Goal: Task Accomplishment & Management: Use online tool/utility

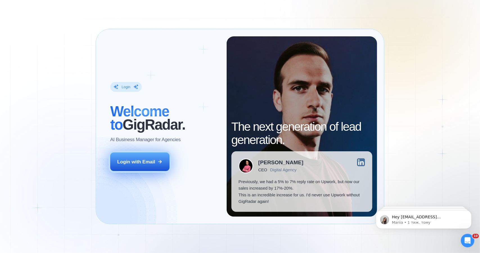
click at [136, 160] on div "Login with Email" at bounding box center [136, 161] width 38 height 6
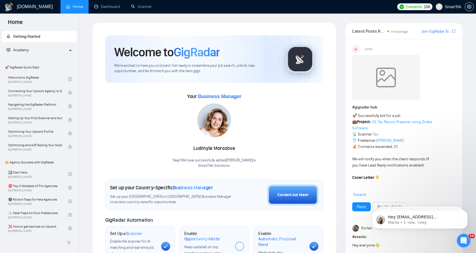
click at [41, 21] on div "Home" at bounding box center [39, 22] width 79 height 16
click at [98, 9] on link "Dashboard" at bounding box center [107, 6] width 26 height 5
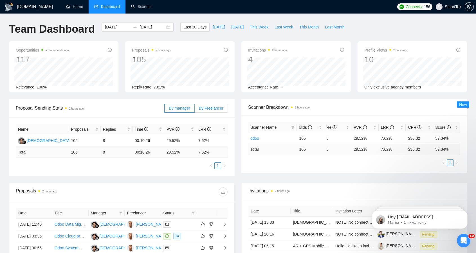
click at [217, 107] on span "By Freelancer" at bounding box center [211, 108] width 24 height 5
click at [195, 109] on input "By Freelancer" at bounding box center [195, 109] width 0 height 0
drag, startPoint x: 70, startPoint y: 139, endPoint x: 83, endPoint y: 139, distance: 12.9
click at [83, 139] on td "105" at bounding box center [85, 141] width 32 height 12
drag, startPoint x: 102, startPoint y: 140, endPoint x: 115, endPoint y: 140, distance: 13.5
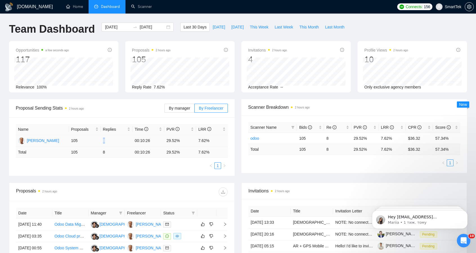
click at [115, 140] on td "8" at bounding box center [117, 141] width 32 height 12
drag, startPoint x: 165, startPoint y: 141, endPoint x: 181, endPoint y: 143, distance: 16.1
click at [181, 143] on td "29.52%" at bounding box center [180, 141] width 32 height 12
drag, startPoint x: 197, startPoint y: 140, endPoint x: 210, endPoint y: 141, distance: 13.3
click at [210, 141] on td "7.62%" at bounding box center [212, 141] width 32 height 12
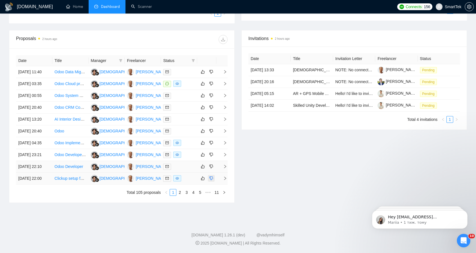
scroll to position [204, 0]
click at [181, 195] on link "2" at bounding box center [180, 192] width 6 height 6
click at [188, 193] on link "3" at bounding box center [186, 192] width 6 height 6
click at [194, 193] on link "4" at bounding box center [193, 192] width 6 height 6
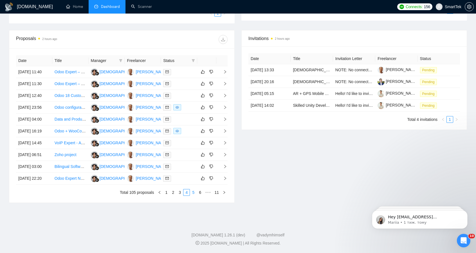
click at [194, 195] on link "5" at bounding box center [193, 192] width 6 height 6
click at [196, 195] on link "6" at bounding box center [193, 192] width 6 height 6
click at [194, 195] on link "7" at bounding box center [193, 192] width 6 height 6
click at [195, 195] on link "8" at bounding box center [193, 192] width 6 height 6
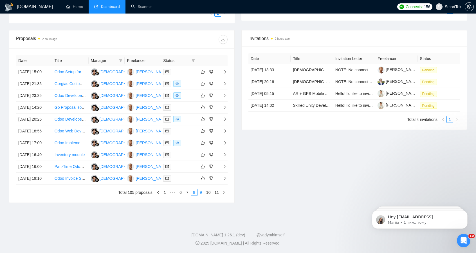
click at [201, 195] on link "9" at bounding box center [201, 192] width 6 height 6
click at [74, 169] on link "Odoo Expert Needed for Field Service App Configuration" at bounding box center [104, 166] width 99 height 5
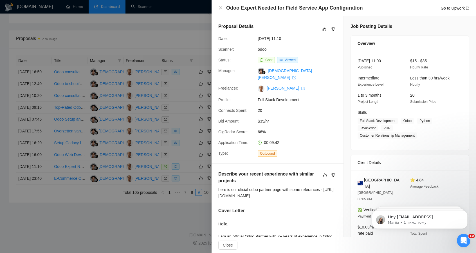
click at [71, 189] on div at bounding box center [238, 126] width 476 height 253
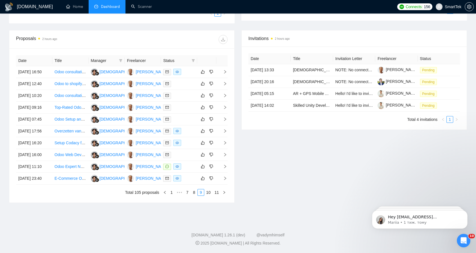
click at [306, 173] on div "Invitations 2 hours ago Date Title Invitation Letter Freelancer Status [DATE] 1…" at bounding box center [354, 116] width 232 height 172
click at [172, 192] on link "1" at bounding box center [172, 192] width 6 height 6
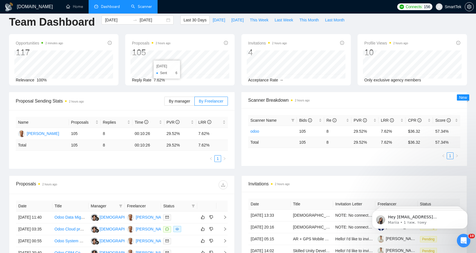
scroll to position [0, 0]
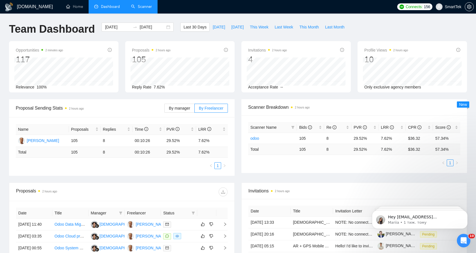
click at [141, 7] on link "Scanner" at bounding box center [141, 6] width 21 height 5
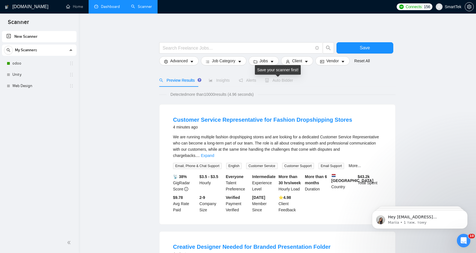
click at [282, 82] on span "Auto Bidder" at bounding box center [279, 80] width 28 height 5
click at [20, 63] on link "odoo" at bounding box center [38, 63] width 53 height 11
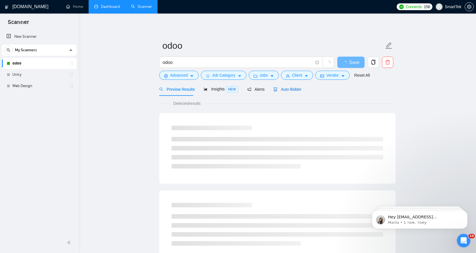
click at [288, 90] on span "Auto Bidder" at bounding box center [288, 89] width 28 height 5
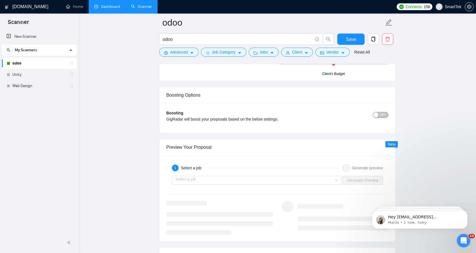
scroll to position [872, 0]
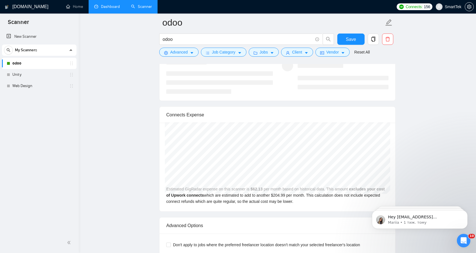
click at [348, 107] on div "Connects Expense" at bounding box center [277, 115] width 222 height 16
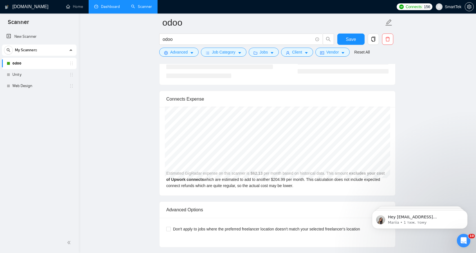
scroll to position [929, 0]
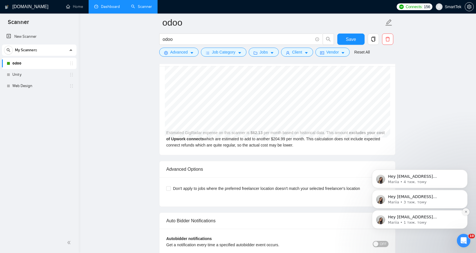
click at [466, 213] on icon "Dismiss notification" at bounding box center [466, 211] width 3 height 3
click at [465, 195] on div "Hey [EMAIL_ADDRESS][PERSON_NAME][DOMAIN_NAME], Looks like your Upwork agency Sm…" at bounding box center [420, 199] width 96 height 19
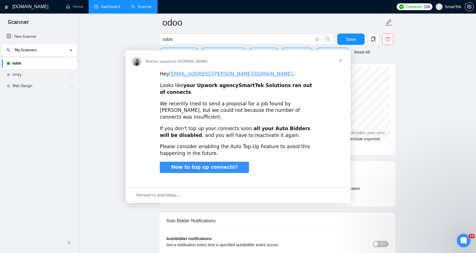
scroll to position [0, 0]
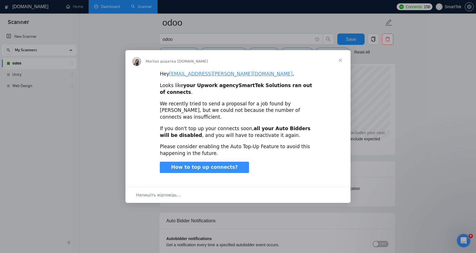
click at [344, 68] on span "Закрити" at bounding box center [340, 60] width 20 height 20
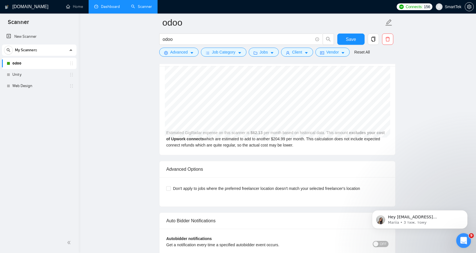
click at [463, 237] on icon "Відкрити програму для спілкування Intercom" at bounding box center [462, 239] width 9 height 9
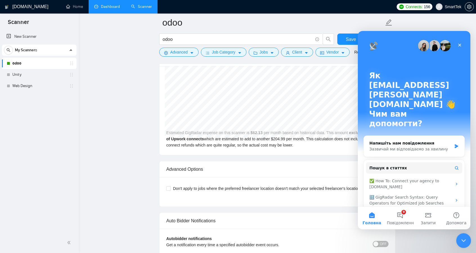
click at [460, 233] on div "Закрити програму для спілкування Intercom" at bounding box center [463, 240] width 14 height 14
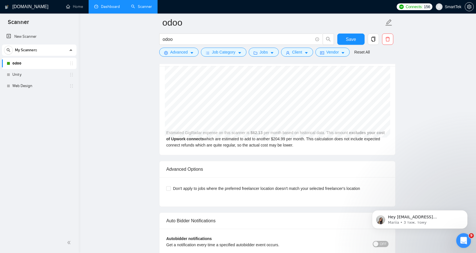
click at [463, 233] on div "Відкрити програму для спілкування Intercom" at bounding box center [463, 239] width 19 height 19
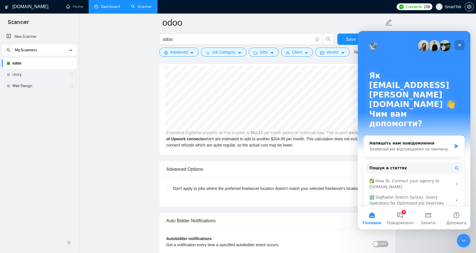
click at [459, 44] on icon "Закрити" at bounding box center [460, 45] width 5 height 5
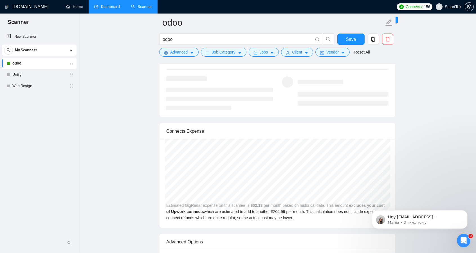
scroll to position [844, 0]
